Goal: Manage account settings

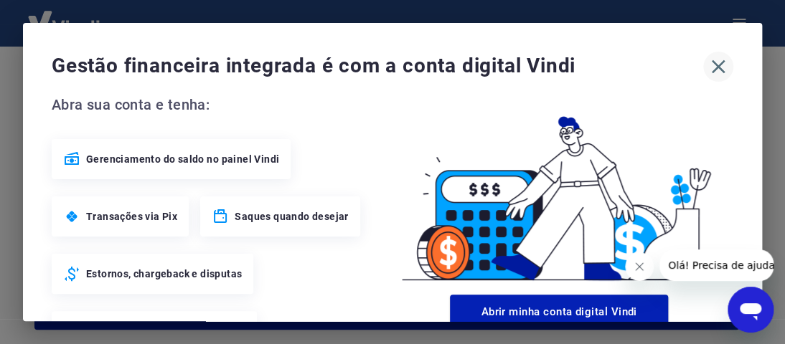
click at [712, 70] on icon "button" at bounding box center [718, 66] width 23 height 23
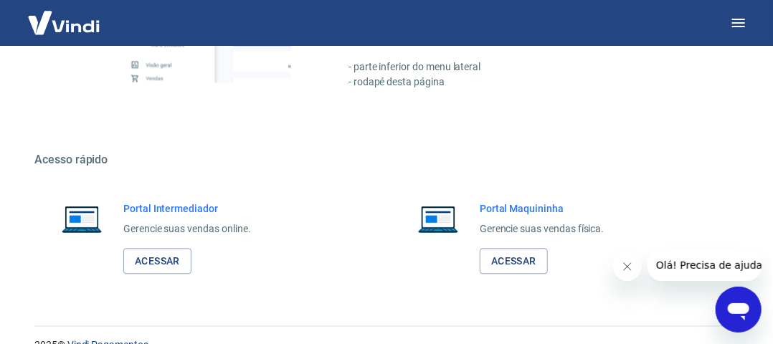
scroll to position [1057, 0]
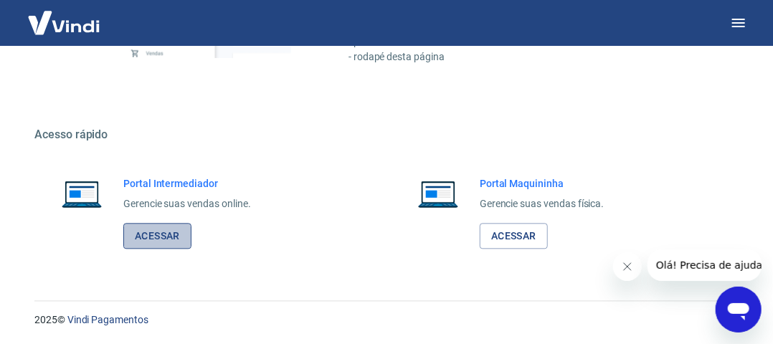
click at [155, 235] on link "Acessar" at bounding box center [157, 236] width 68 height 27
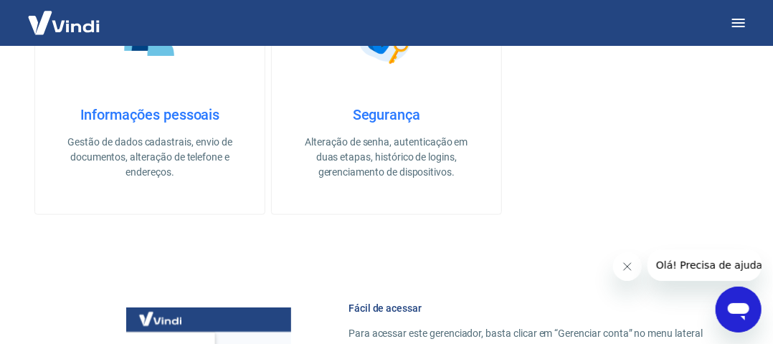
scroll to position [483, 0]
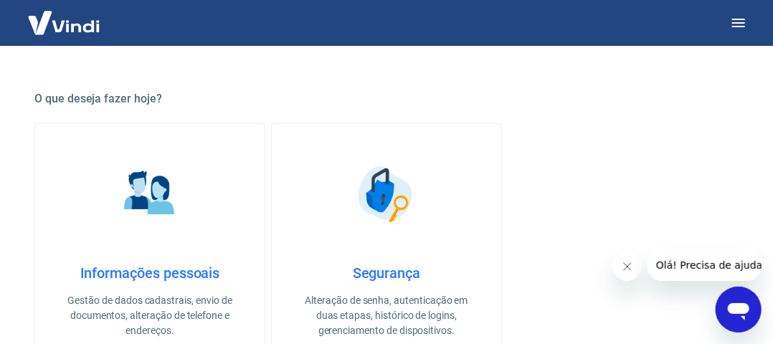
click at [141, 173] on img at bounding box center [150, 195] width 72 height 72
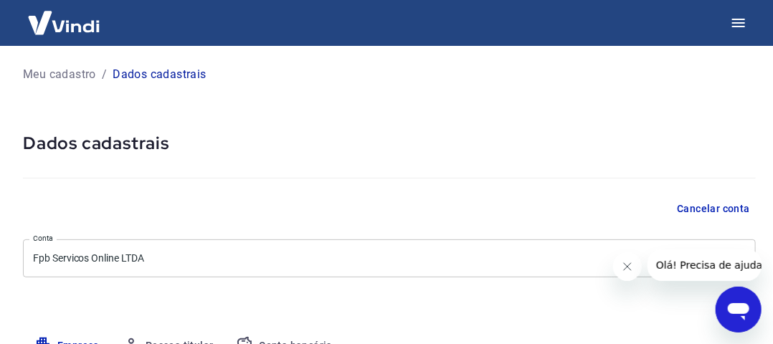
select select "SP"
click at [48, 17] on img at bounding box center [63, 23] width 93 height 44
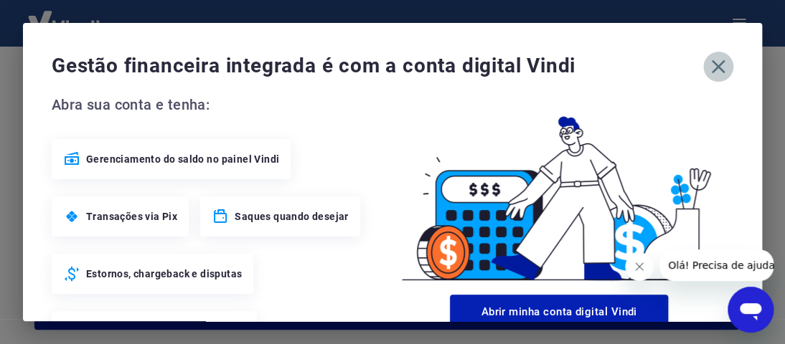
click at [718, 67] on button "button" at bounding box center [718, 67] width 30 height 30
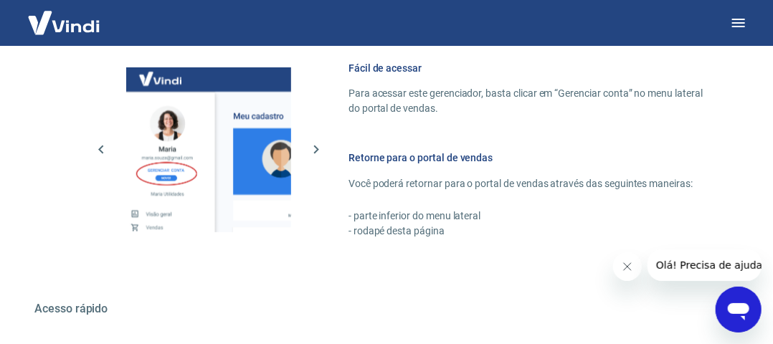
scroll to position [1057, 0]
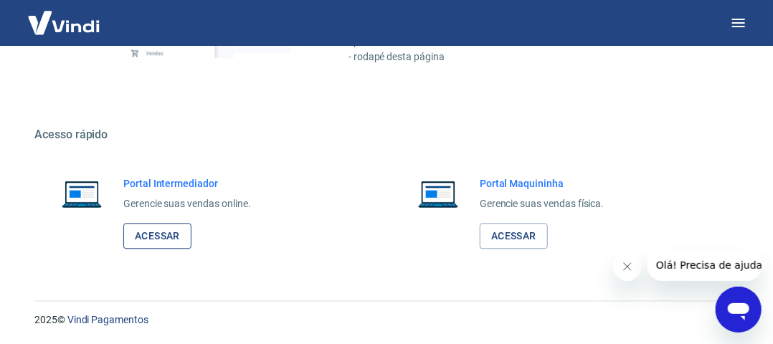
click at [146, 228] on link "Acessar" at bounding box center [157, 236] width 68 height 27
